Goal: Task Accomplishment & Management: Complete application form

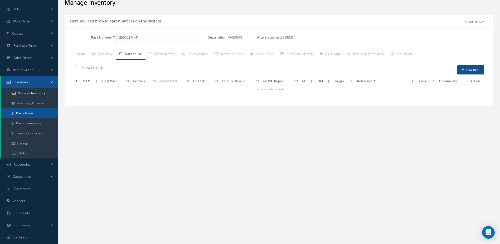
scroll to position [49, 0]
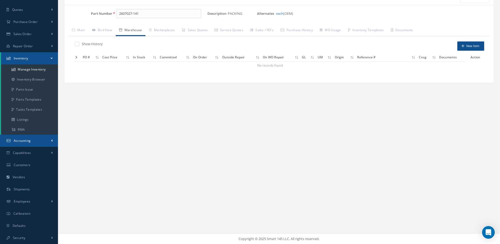
click at [32, 137] on link "Accounting" at bounding box center [29, 140] width 58 height 12
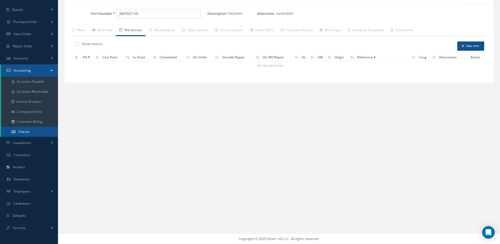
click at [28, 131] on span "Checks" at bounding box center [24, 131] width 11 height 4
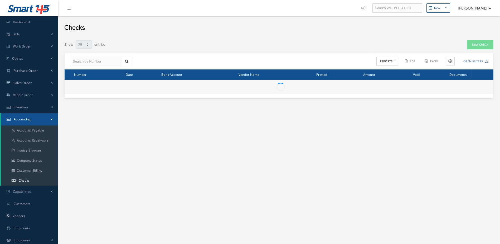
select select "25"
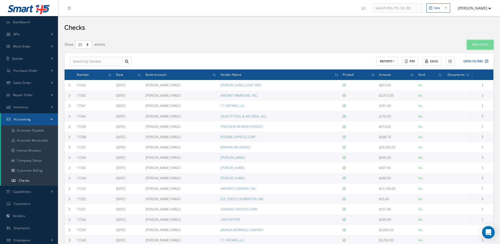
click at [482, 46] on link "New Check" at bounding box center [480, 44] width 26 height 9
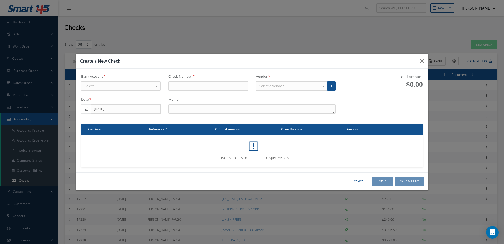
click at [151, 84] on div "Select" at bounding box center [121, 85] width 80 height 9
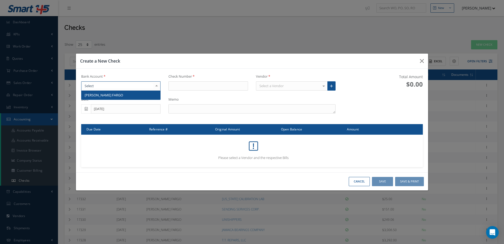
click at [149, 93] on span "[PERSON_NAME] FARGO" at bounding box center [120, 94] width 79 height 9
type input "17344"
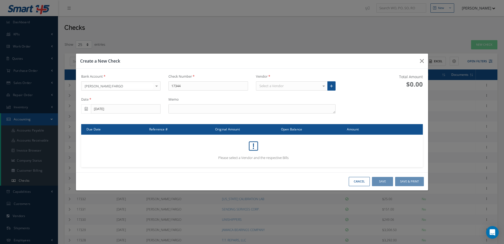
click at [277, 83] on div "Select a Vendor" at bounding box center [292, 85] width 72 height 9
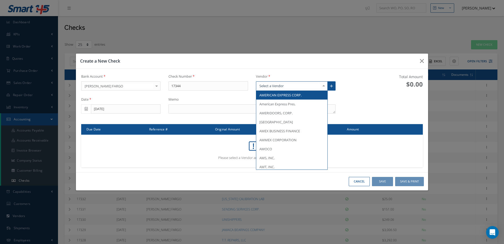
type input "m"
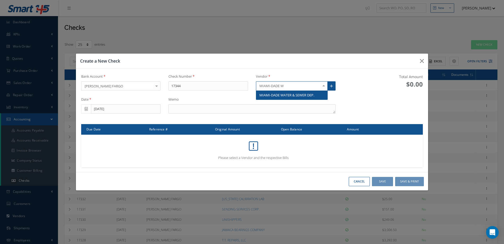
type input "MIAMI-DADE WA"
click at [297, 95] on span "MIAMI-DADE WATER & SEWER DEP." at bounding box center [286, 95] width 55 height 5
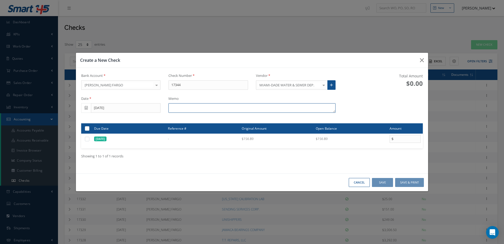
click at [232, 110] on textarea at bounding box center [251, 107] width 167 height 9
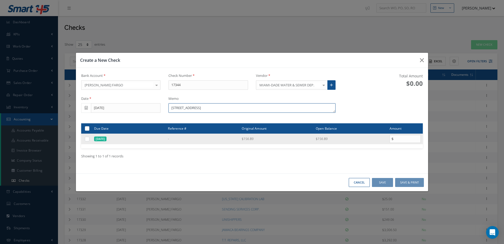
type textarea "[STREET_ADDRESS]"
click at [89, 137] on label at bounding box center [89, 138] width 0 height 4
click at [88, 137] on input "checkbox" at bounding box center [87, 138] width 3 height 3
checkbox input "true"
type input "156.89"
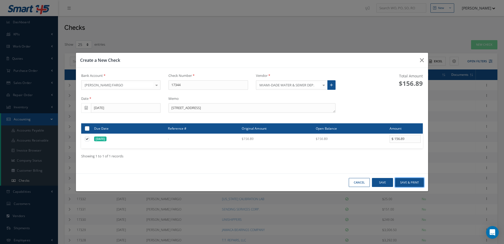
click at [413, 181] on button "Save & Print" at bounding box center [409, 182] width 29 height 9
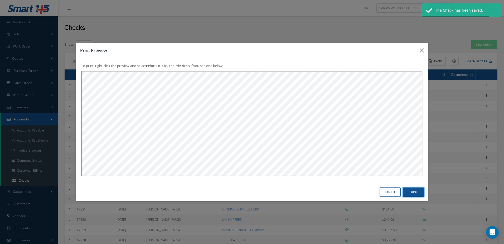
click at [419, 195] on button "Print" at bounding box center [413, 191] width 21 height 9
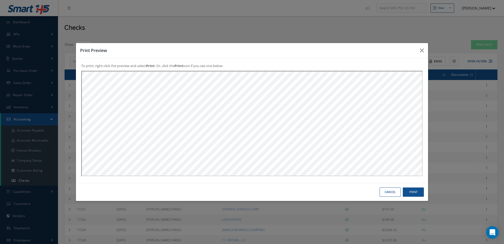
click at [394, 191] on button "Cancel" at bounding box center [390, 191] width 21 height 9
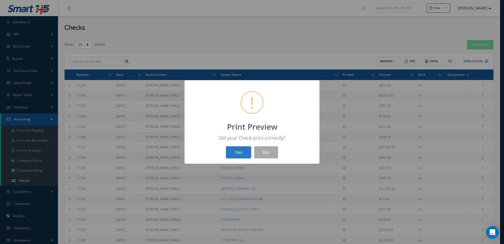
click at [237, 153] on button "Yes" at bounding box center [238, 152] width 25 height 12
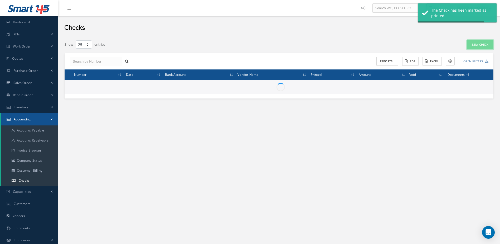
click at [474, 42] on link "New Check" at bounding box center [480, 44] width 26 height 9
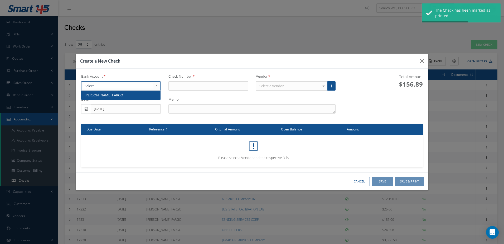
click at [141, 83] on div at bounding box center [121, 85] width 80 height 9
click at [140, 93] on span "[PERSON_NAME] FARGO" at bounding box center [120, 94] width 79 height 9
type input "17345"
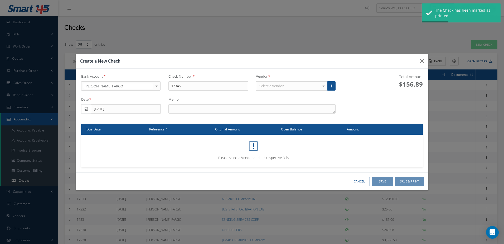
click at [258, 85] on div "Vendor Select a Vendor AMERICAN EXPRESS CORP. American Express Pres. AMERIDOORS…" at bounding box center [296, 84] width 88 height 21
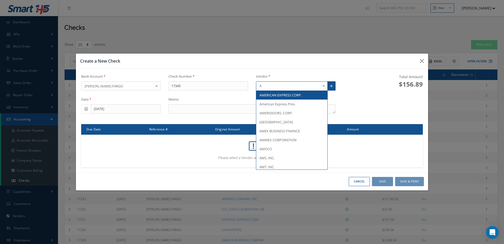
type input "AT"
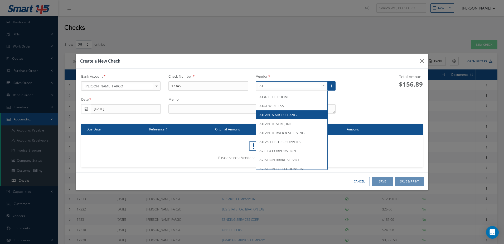
scroll to position [185, 0]
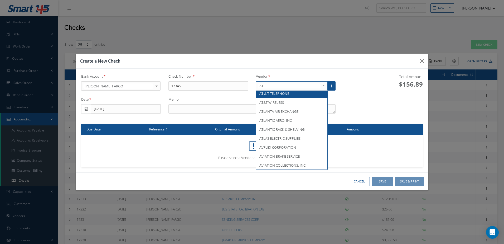
click at [276, 96] on span "AT & T TELEPHONE" at bounding box center [274, 93] width 30 height 5
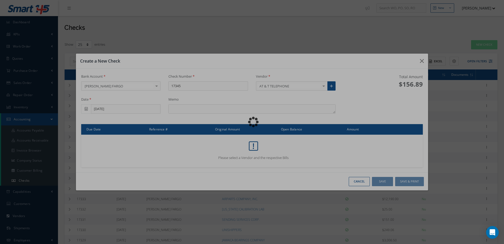
scroll to position [168, 0]
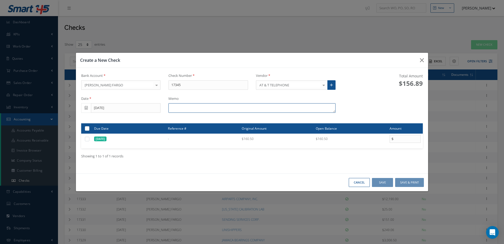
click at [238, 112] on textarea at bounding box center [251, 107] width 167 height 9
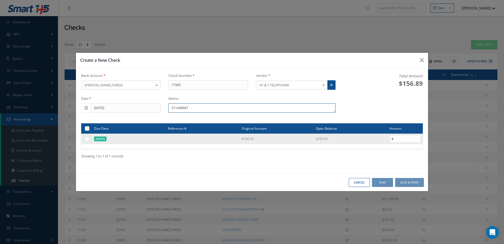
type textarea "311438947"
click at [89, 139] on label at bounding box center [89, 138] width 0 height 4
click at [87, 139] on input "checkbox" at bounding box center [87, 138] width 3 height 3
checkbox input "true"
type input "160.50"
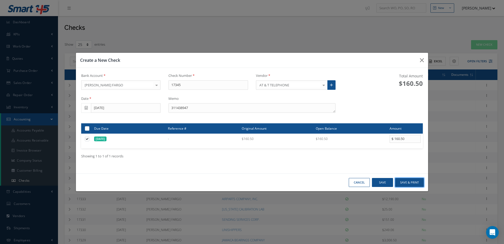
click at [407, 182] on button "Save & Print" at bounding box center [409, 182] width 29 height 9
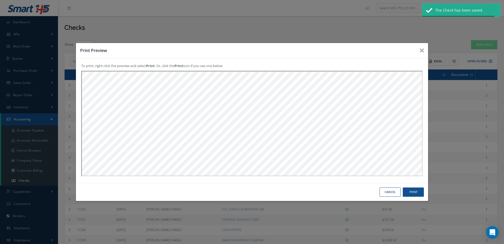
scroll to position [0, 0]
click at [416, 191] on button "Print" at bounding box center [413, 191] width 21 height 9
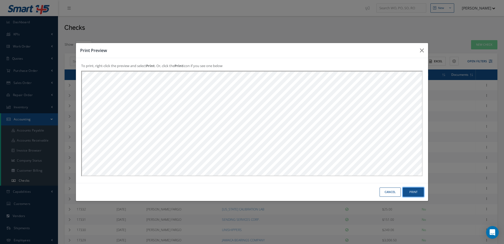
click at [404, 195] on button "Print" at bounding box center [413, 191] width 21 height 9
click at [389, 192] on button "Cancel" at bounding box center [390, 191] width 21 height 9
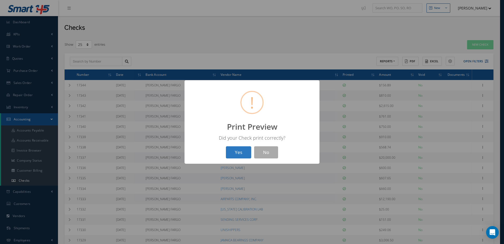
click at [239, 150] on button "Yes" at bounding box center [238, 152] width 25 height 12
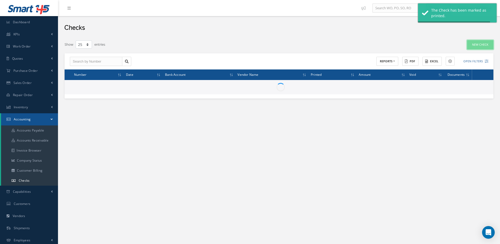
click at [480, 47] on link "New Check" at bounding box center [480, 44] width 26 height 9
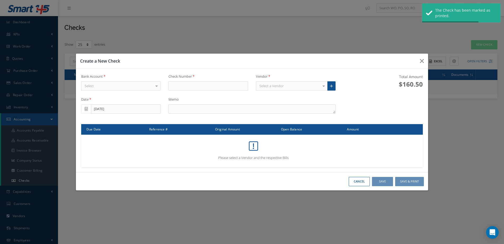
click at [135, 87] on div "Select" at bounding box center [121, 85] width 80 height 9
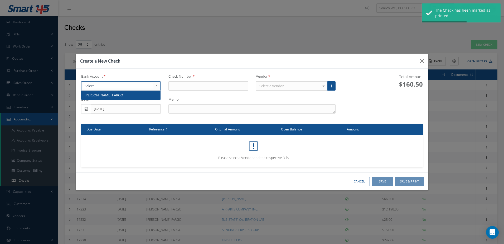
click at [142, 98] on span "[PERSON_NAME] FARGO" at bounding box center [120, 94] width 79 height 9
type input "17346"
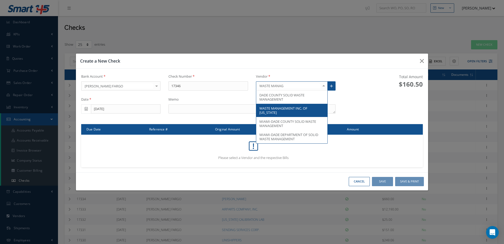
type input "WASTE MANAGE"
click at [290, 106] on span "WASTE MANAGEMENT INC. OF [US_STATE]" at bounding box center [283, 110] width 48 height 9
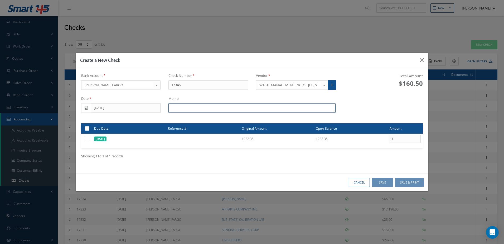
click at [226, 108] on textarea at bounding box center [251, 107] width 167 height 9
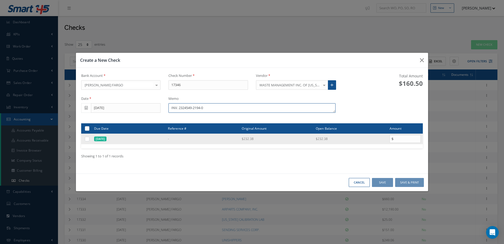
type textarea "INV. 2324549-2194-0"
click at [89, 139] on label at bounding box center [89, 138] width 0 height 4
click at [87, 139] on input "checkbox" at bounding box center [87, 138] width 3 height 3
checkbox input "true"
type input "232.38"
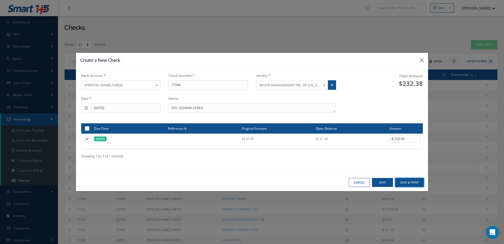
click at [412, 181] on button "Save & Print" at bounding box center [409, 182] width 29 height 9
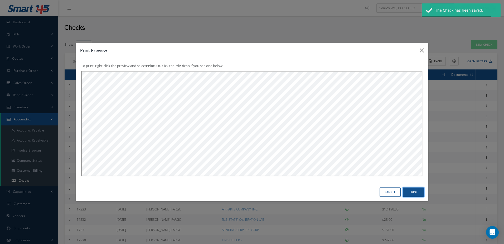
click at [409, 189] on button "Print" at bounding box center [413, 191] width 21 height 9
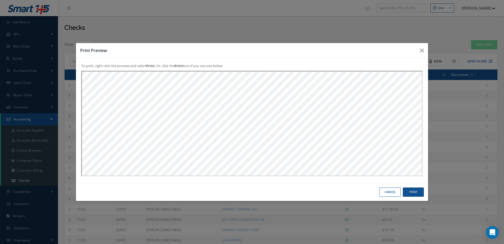
click at [394, 193] on button "Cancel" at bounding box center [390, 191] width 21 height 9
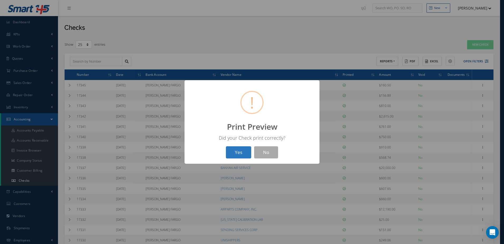
click at [243, 155] on button "Yes" at bounding box center [238, 152] width 25 height 12
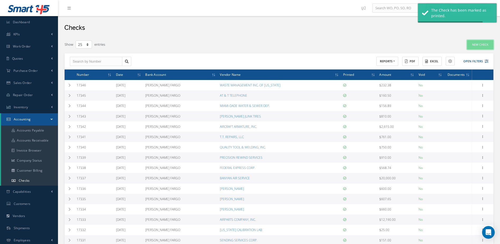
click at [471, 44] on link "New Check" at bounding box center [480, 44] width 26 height 9
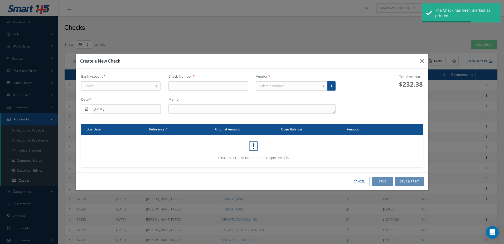
click at [148, 89] on div "Select" at bounding box center [121, 85] width 80 height 9
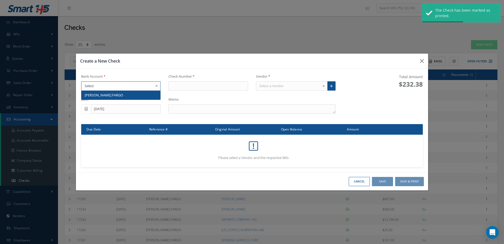
click at [148, 97] on span "[PERSON_NAME] FARGO" at bounding box center [120, 94] width 79 height 9
type input "17347"
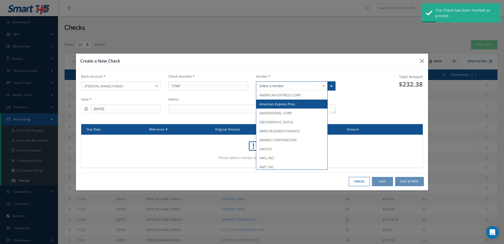
type input "I"
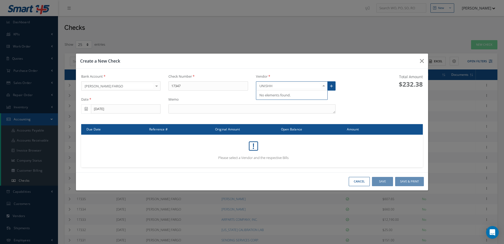
type input "UNISH"
click at [271, 95] on span "UNISHIPPERS" at bounding box center [270, 95] width 22 height 5
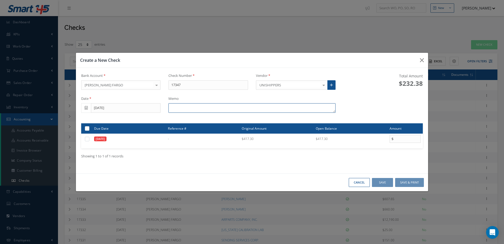
click at [178, 108] on textarea at bounding box center [251, 107] width 167 height 9
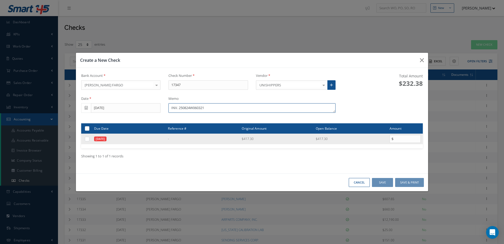
type textarea "INV. 250824W060321"
click at [89, 138] on label at bounding box center [89, 138] width 0 height 4
click at [88, 138] on input "checkbox" at bounding box center [87, 138] width 3 height 3
checkbox input "true"
type input "417.30"
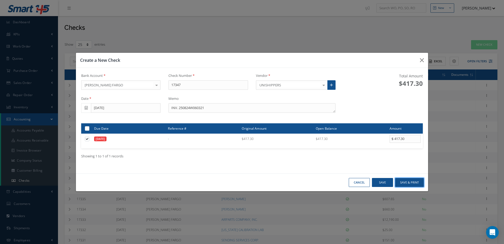
click at [410, 184] on button "Save & Print" at bounding box center [409, 182] width 29 height 9
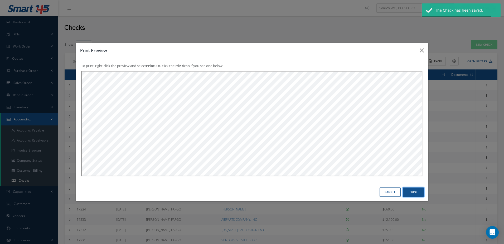
click at [414, 192] on button "Print" at bounding box center [413, 191] width 21 height 9
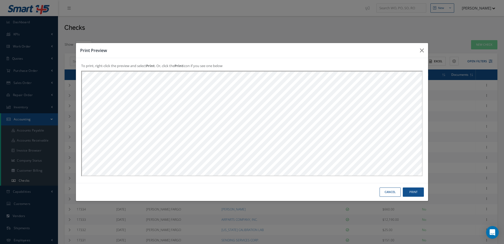
click at [389, 190] on button "Cancel" at bounding box center [390, 191] width 21 height 9
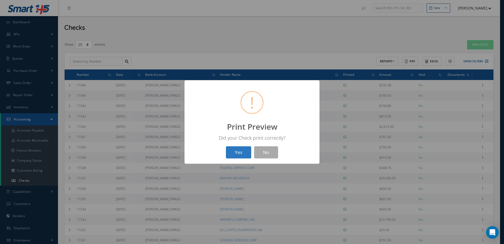
click at [239, 154] on button "Yes" at bounding box center [238, 152] width 25 height 12
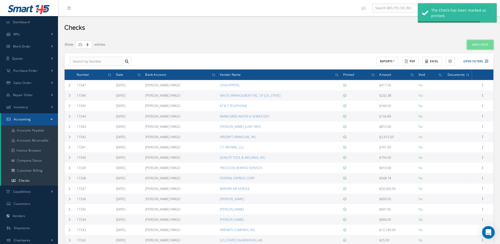
click at [481, 45] on link "New Check" at bounding box center [480, 44] width 26 height 9
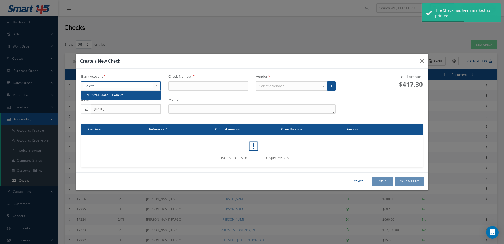
click at [149, 84] on div at bounding box center [121, 85] width 80 height 9
click at [148, 91] on span "[PERSON_NAME] FARGO" at bounding box center [120, 94] width 79 height 9
type input "17348"
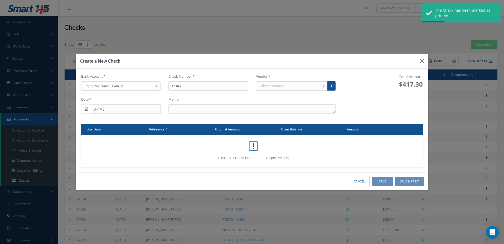
click at [286, 87] on div "Select a Vendor" at bounding box center [292, 85] width 72 height 9
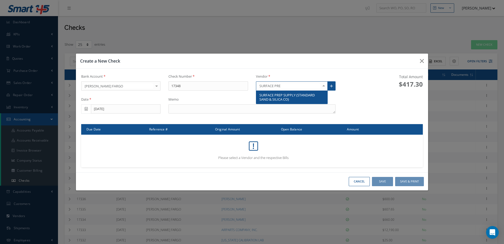
type input "SURFACE PREP"
click at [285, 93] on span "SURFACE PREP SUPPLY (STANDARD SAND & SILICA CO)" at bounding box center [286, 97] width 55 height 9
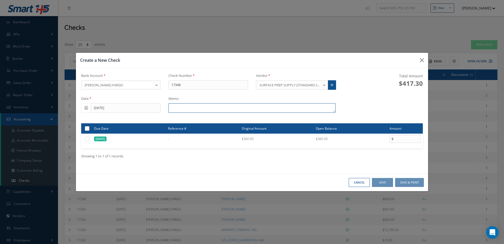
click at [253, 106] on textarea at bounding box center [251, 107] width 167 height 9
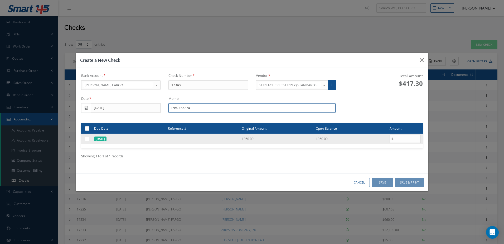
type textarea "INV. 165274"
click at [89, 139] on label at bounding box center [89, 138] width 0 height 4
click at [86, 139] on input "checkbox" at bounding box center [87, 138] width 3 height 3
checkbox input "true"
type input "360.00"
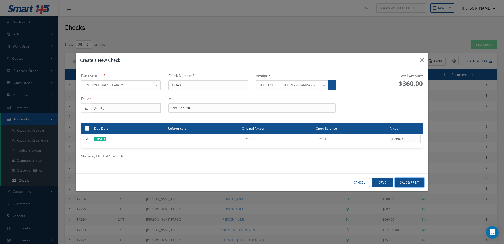
click at [407, 180] on button "Save & Print" at bounding box center [409, 182] width 29 height 9
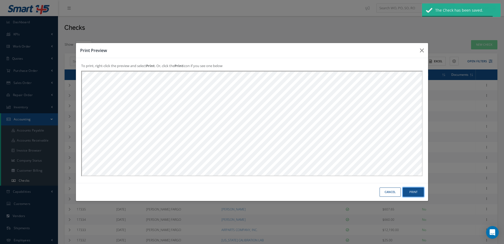
click at [414, 195] on button "Print" at bounding box center [413, 191] width 21 height 9
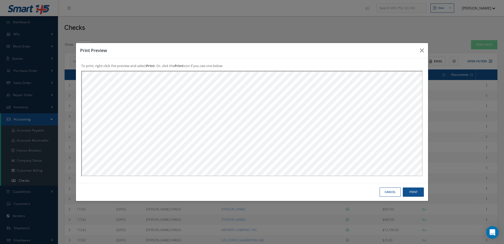
click at [386, 190] on button "Cancel" at bounding box center [390, 191] width 21 height 9
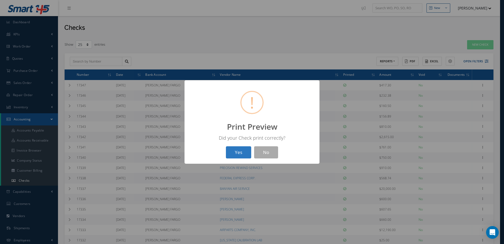
click at [238, 156] on button "Yes" at bounding box center [238, 152] width 25 height 12
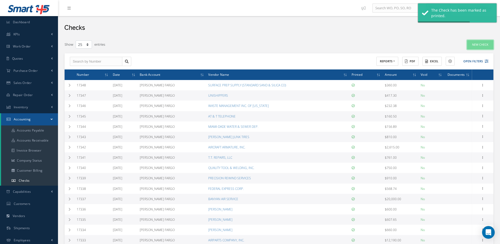
click at [480, 44] on link "New Check" at bounding box center [480, 44] width 26 height 9
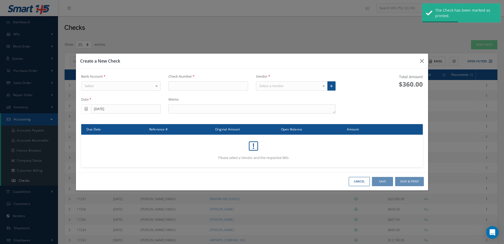
click at [152, 87] on div "Select" at bounding box center [121, 85] width 80 height 9
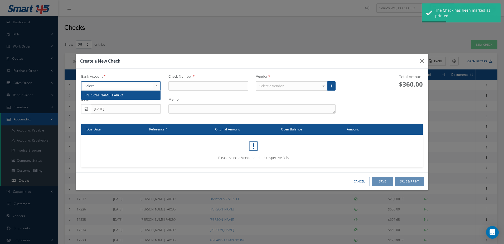
click at [152, 96] on span "[PERSON_NAME] FARGO" at bounding box center [120, 94] width 79 height 9
type input "17349"
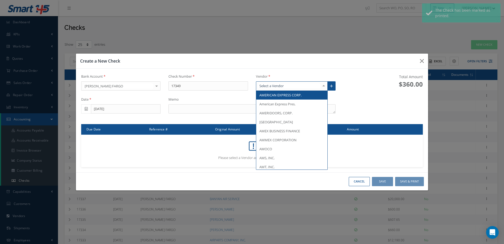
click at [290, 86] on div at bounding box center [292, 85] width 72 height 9
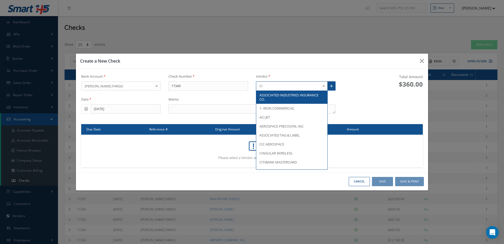
type input "CIN"
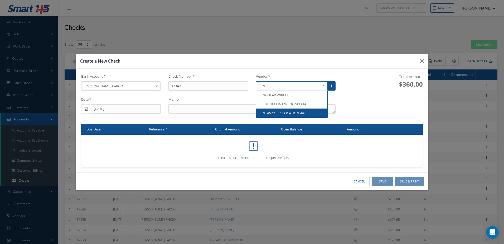
click at [300, 114] on span "CINTAS CORP, LOCATION 49K" at bounding box center [282, 112] width 46 height 5
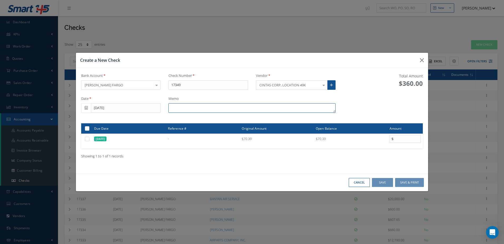
click at [221, 108] on textarea at bounding box center [251, 107] width 167 height 9
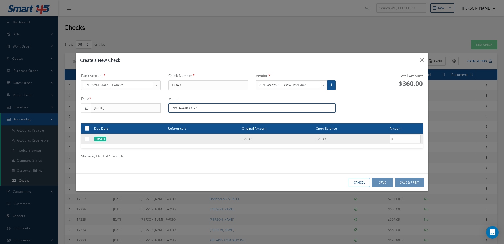
type textarea "INV. 4241699073"
click at [85, 141] on td at bounding box center [86, 138] width 11 height 11
drag, startPoint x: 85, startPoint y: 141, endPoint x: 88, endPoint y: 139, distance: 3.0
click at [89, 139] on label at bounding box center [89, 138] width 0 height 4
click at [88, 139] on input "checkbox" at bounding box center [87, 138] width 3 height 3
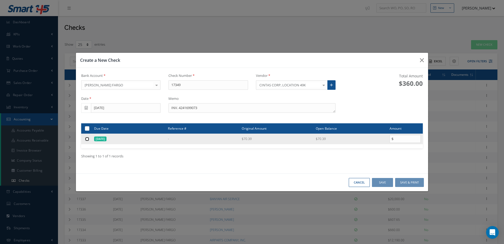
checkbox input "true"
type input "70.39"
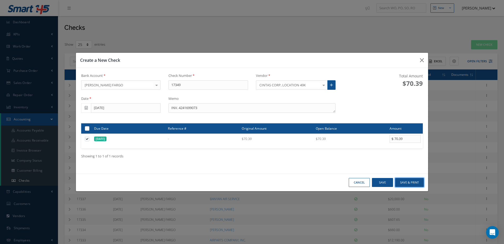
click at [410, 180] on button "Save & Print" at bounding box center [409, 182] width 29 height 9
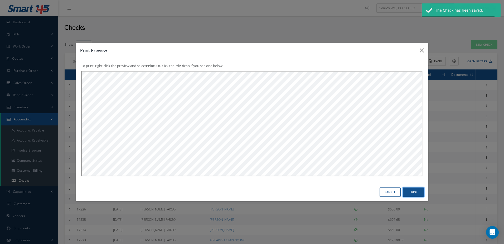
click at [413, 191] on button "Print" at bounding box center [413, 191] width 21 height 9
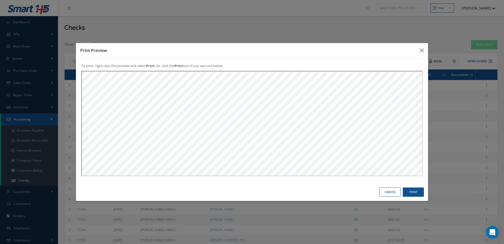
click at [392, 196] on button "Cancel" at bounding box center [390, 191] width 21 height 9
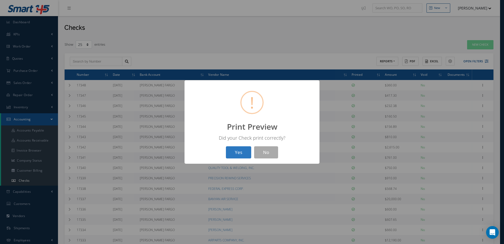
click at [231, 156] on button "Yes" at bounding box center [238, 152] width 25 height 12
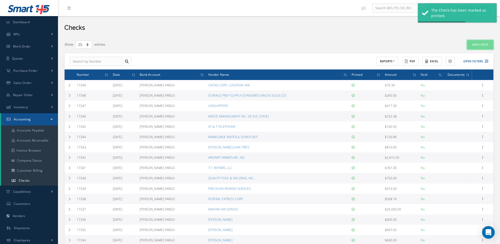
click at [479, 44] on link "New Check" at bounding box center [480, 44] width 26 height 9
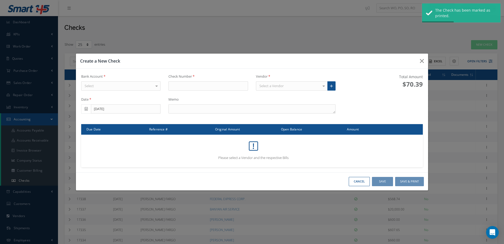
click at [149, 85] on div "Select" at bounding box center [121, 85] width 80 height 9
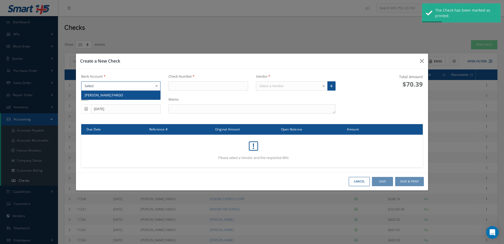
click at [148, 95] on span "[PERSON_NAME] FARGO" at bounding box center [120, 94] width 79 height 9
type input "17350"
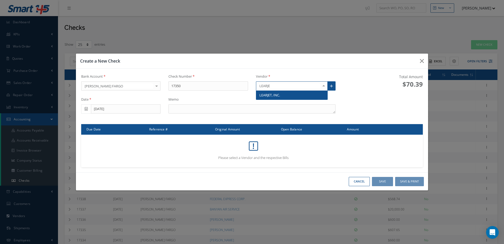
type input "LEARJET"
click at [273, 94] on span "LEARJET, INC." at bounding box center [269, 95] width 21 height 5
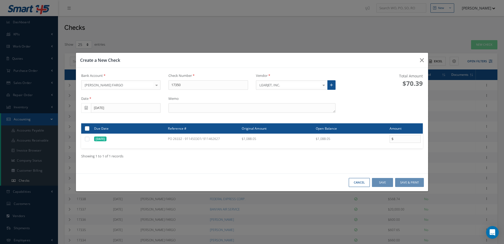
click at [245, 113] on div "Bank Account [PERSON_NAME] [PERSON_NAME] FARGO No elements found. List is empty…" at bounding box center [252, 120] width 352 height 105
click at [244, 109] on textarea at bounding box center [251, 107] width 167 height 9
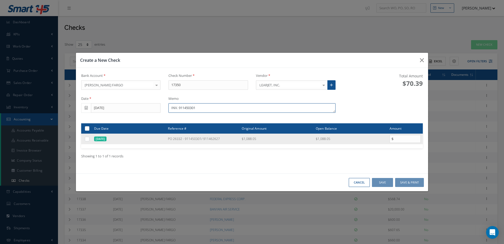
type textarea "INV. 911450301"
click at [89, 140] on label at bounding box center [89, 138] width 0 height 4
click at [87, 140] on input "checkbox" at bounding box center [87, 138] width 3 height 3
checkbox input "true"
type input "1088.05"
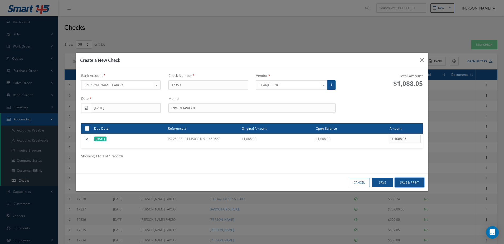
click at [406, 183] on button "Save & Print" at bounding box center [409, 182] width 29 height 9
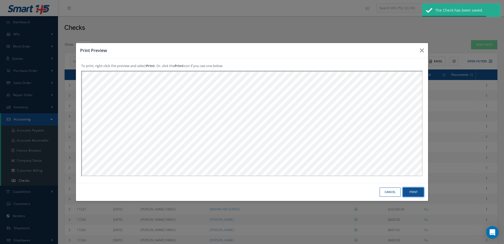
click at [419, 191] on button "Print" at bounding box center [413, 191] width 21 height 9
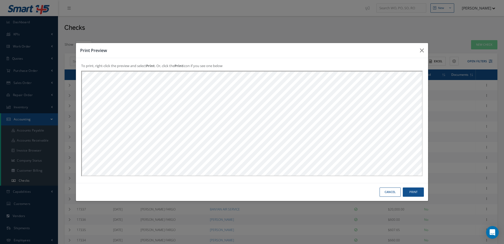
click at [396, 192] on button "Cancel" at bounding box center [390, 191] width 21 height 9
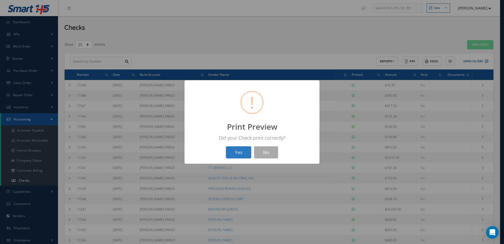
click at [244, 151] on button "Yes" at bounding box center [238, 152] width 25 height 12
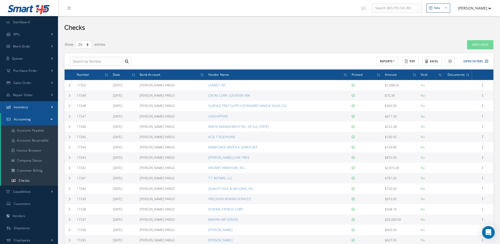
click at [17, 107] on span "Inventory" at bounding box center [21, 107] width 15 height 4
click at [20, 116] on link "Manage Inventory" at bounding box center [29, 118] width 57 height 10
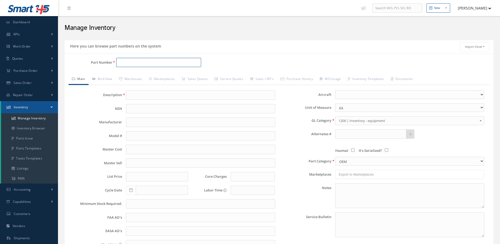
click at [147, 63] on input "Part Number" at bounding box center [158, 62] width 85 height 9
type input "5006252-1"
click at [189, 74] on span "VALVE" at bounding box center [204, 76] width 79 height 6
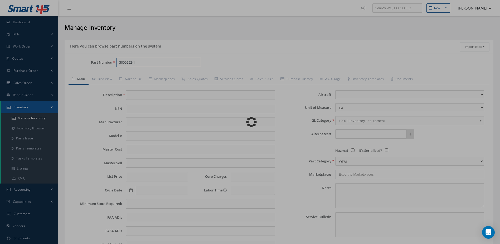
type input "VALVE"
type input "0.00"
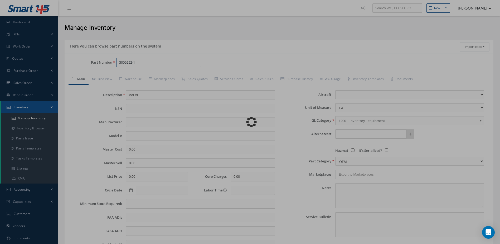
select select
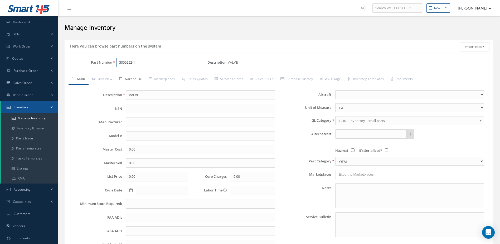
type input "5006252-1"
click at [138, 78] on link "Warehouse" at bounding box center [131, 79] width 30 height 11
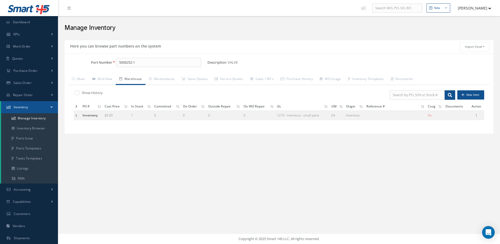
click at [77, 114] on td at bounding box center [77, 115] width 7 height 10
